Goal: Task Accomplishment & Management: Use online tool/utility

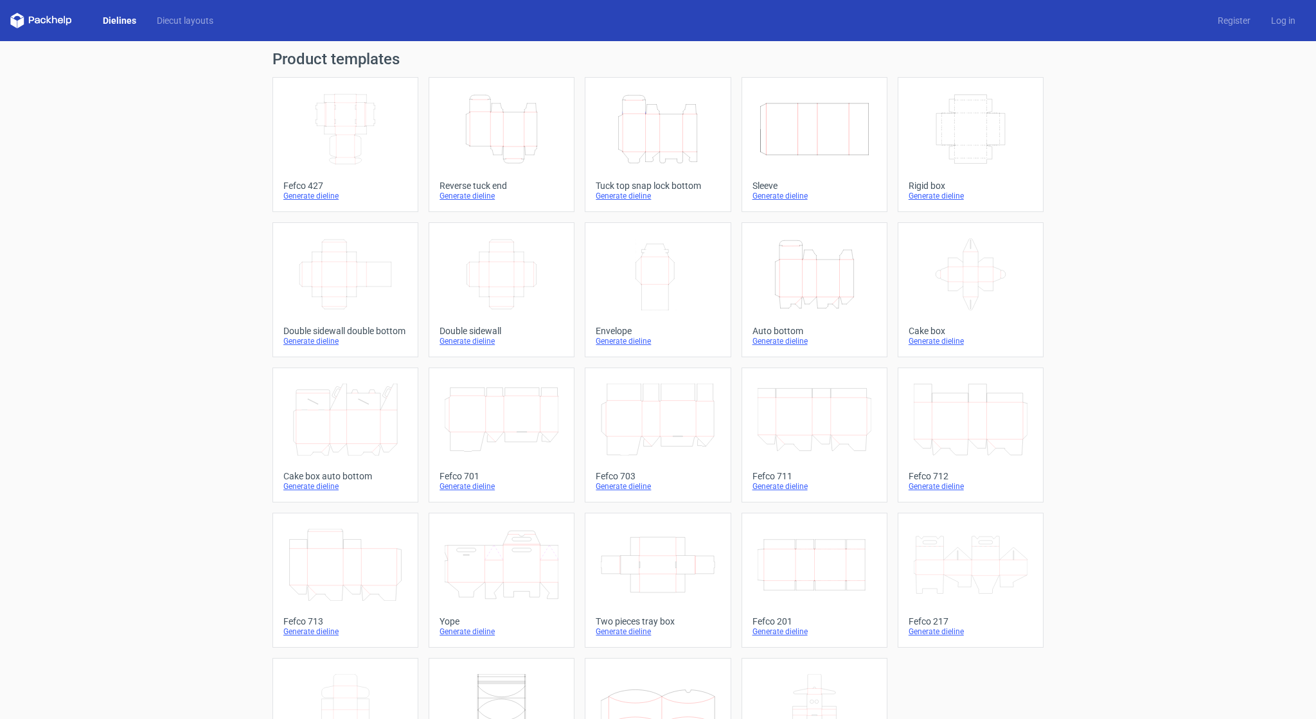
click at [803, 267] on icon "Height Depth Width" at bounding box center [815, 274] width 114 height 72
